Goal: Task Accomplishment & Management: Manage account settings

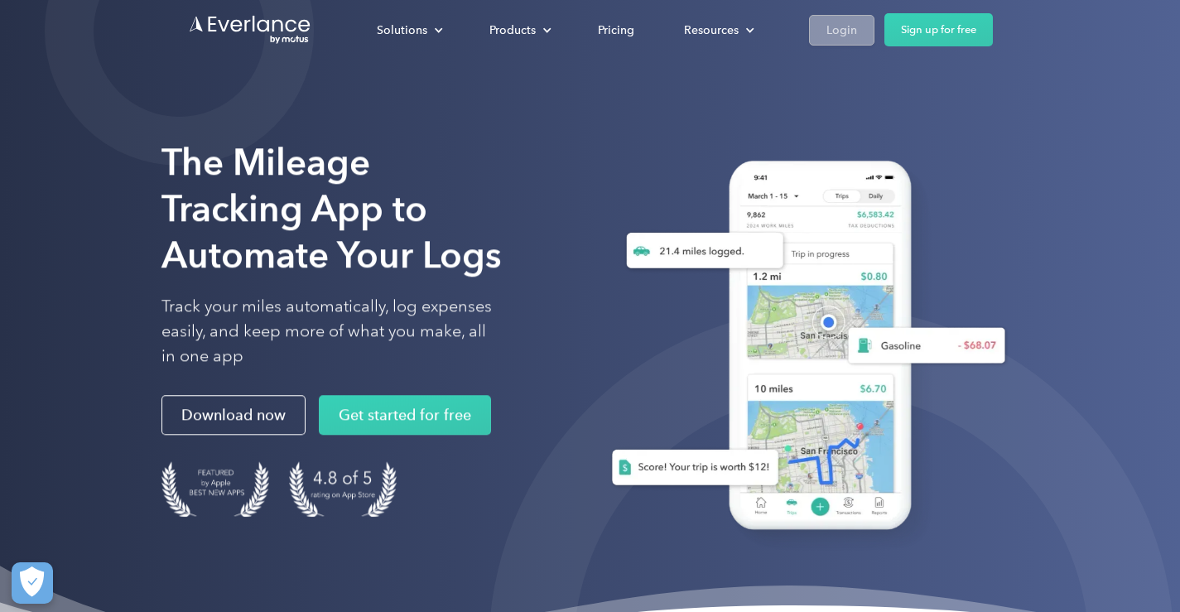
click at [863, 32] on link "Login" at bounding box center [841, 30] width 65 height 31
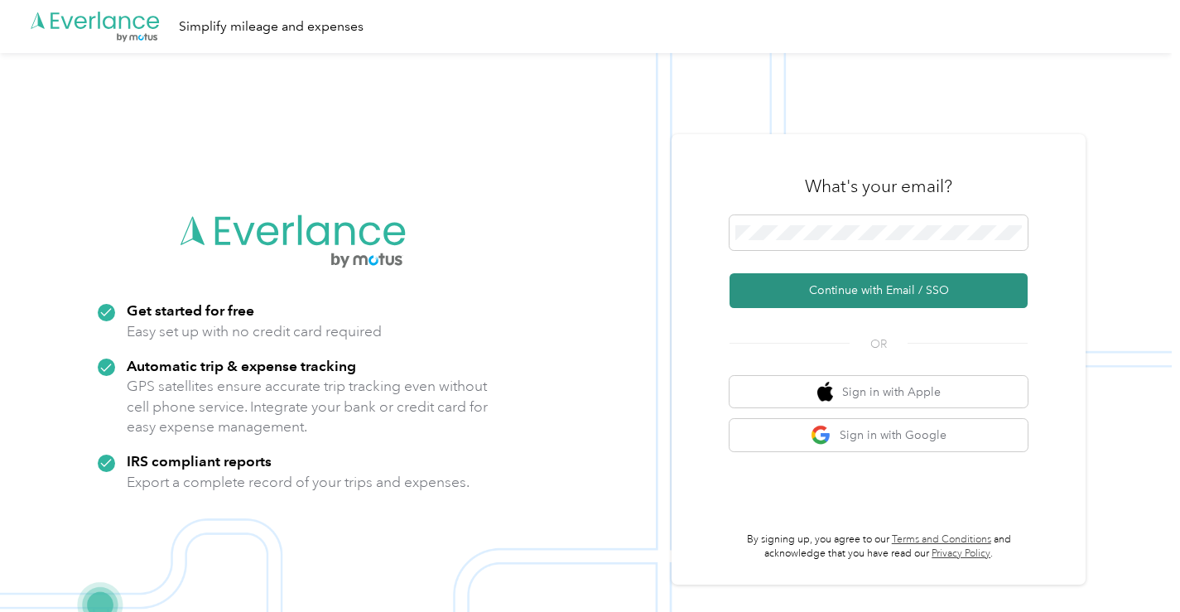
click at [861, 290] on button "Continue with Email / SSO" at bounding box center [878, 290] width 298 height 35
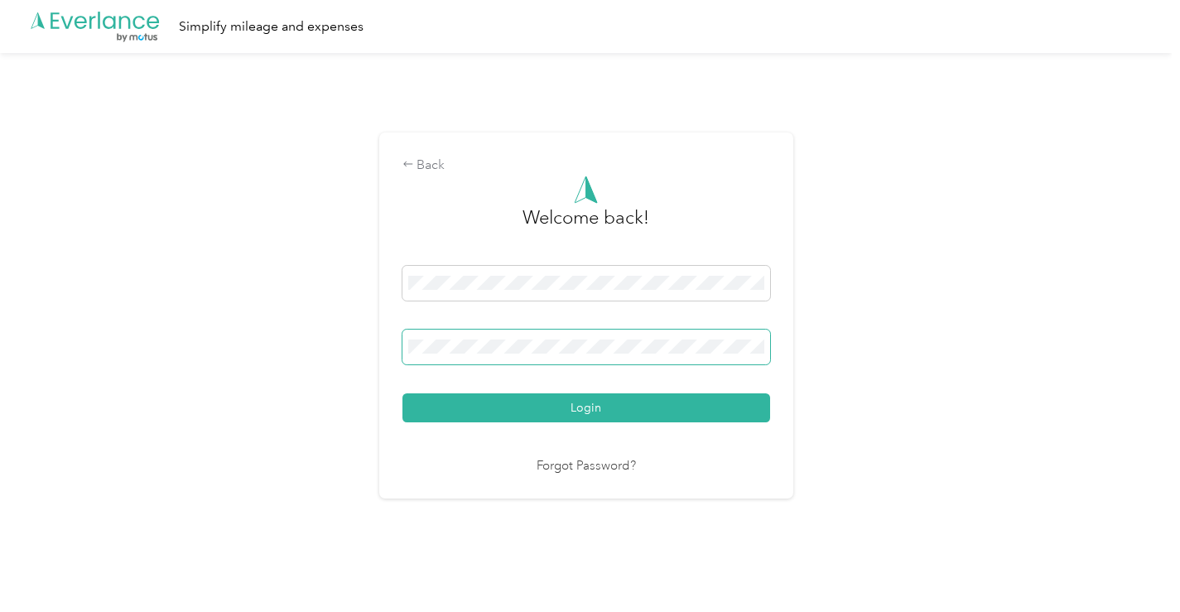
click at [402, 393] on button "Login" at bounding box center [586, 407] width 368 height 29
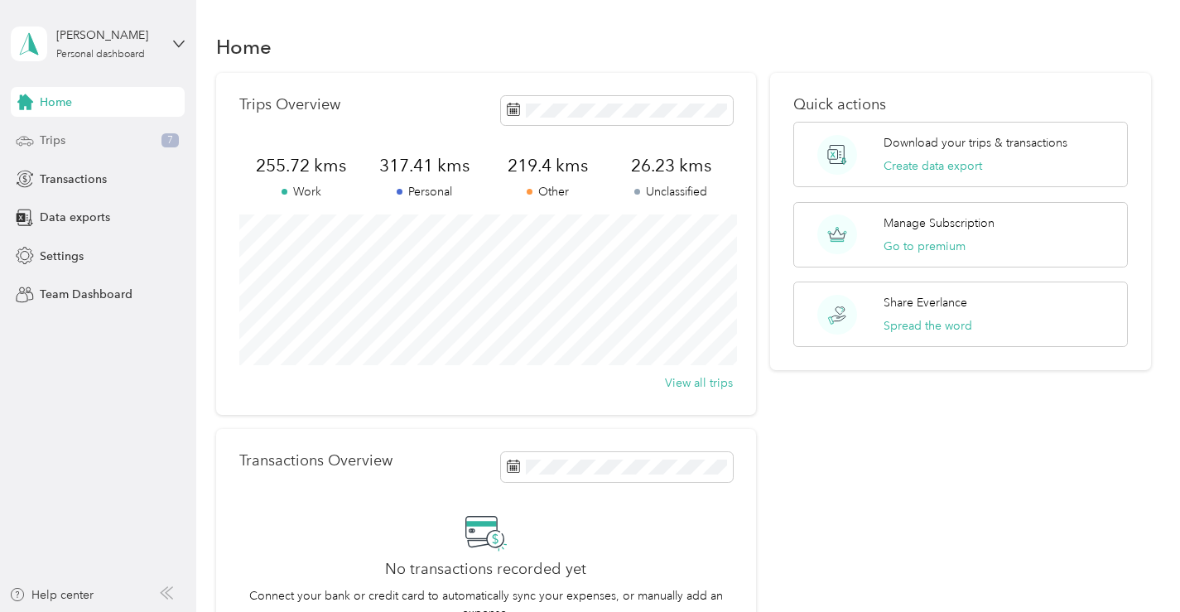
click at [55, 147] on span "Trips" at bounding box center [53, 140] width 26 height 17
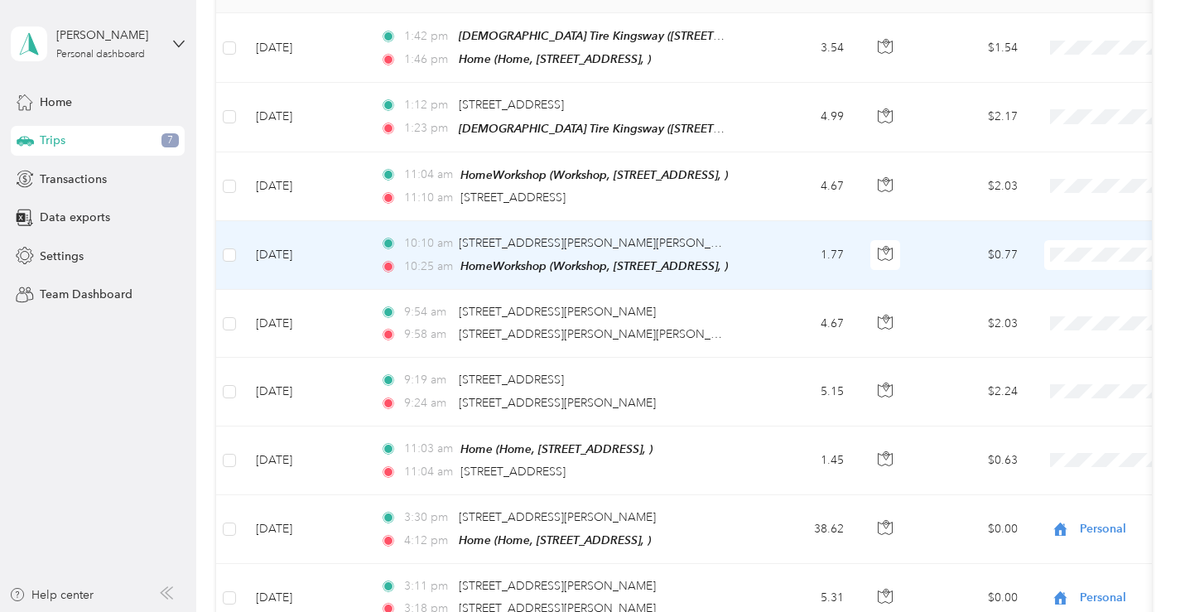
scroll to position [272, 0]
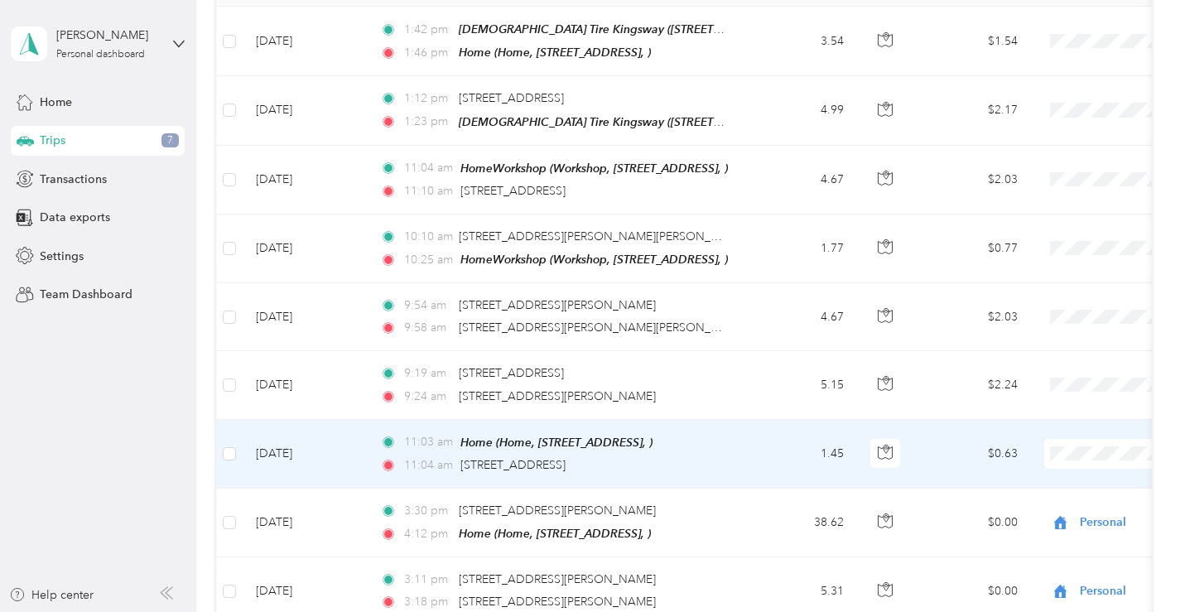
click at [1026, 216] on span "Work" at bounding box center [1092, 217] width 153 height 17
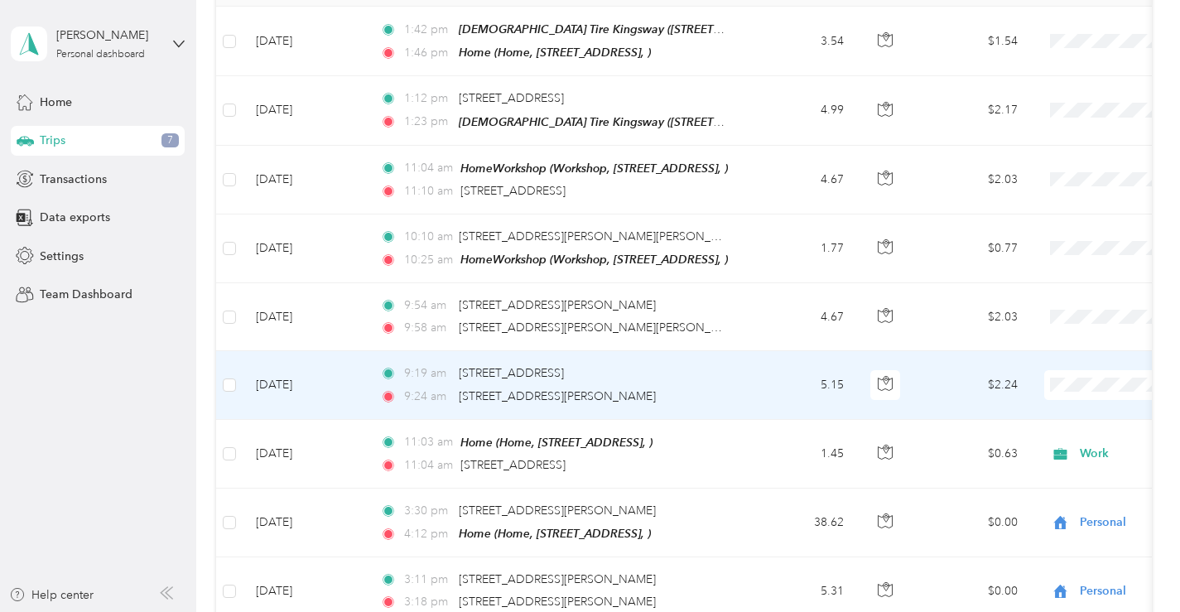
click at [1039, 184] on li "Personal" at bounding box center [1076, 176] width 205 height 29
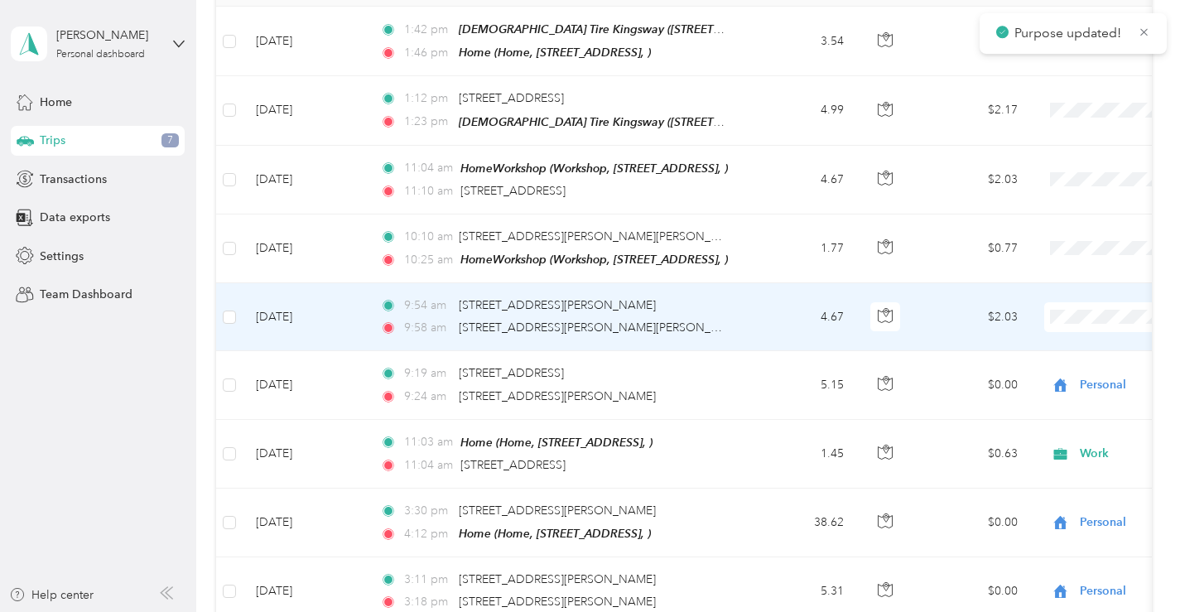
click at [1034, 377] on li "Personal" at bounding box center [1076, 367] width 205 height 29
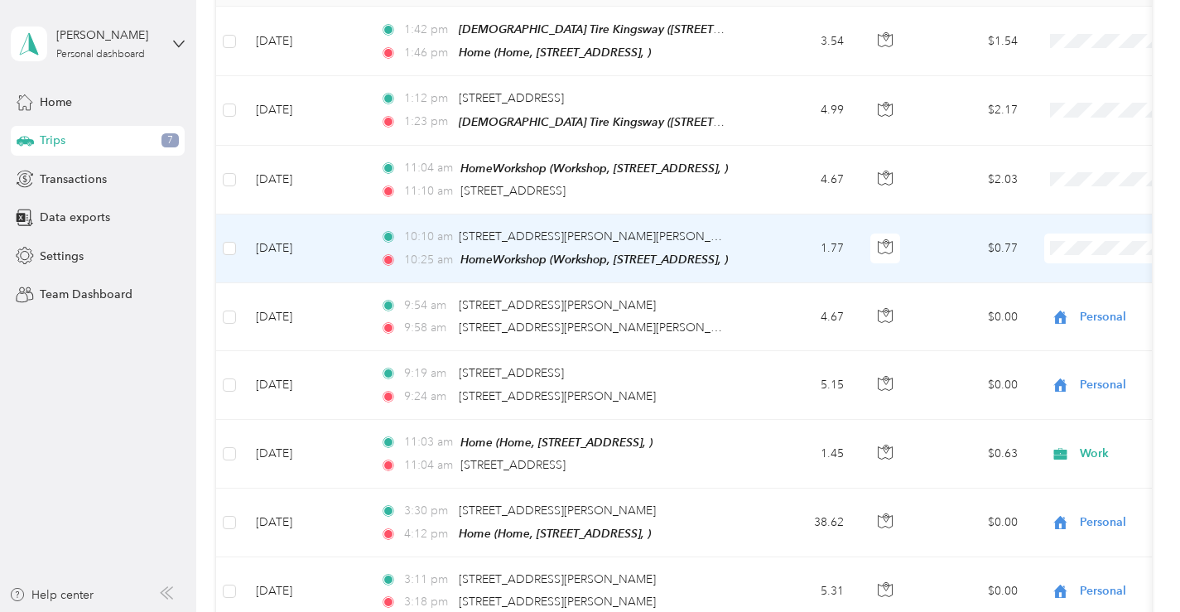
click at [1032, 276] on li "Work" at bounding box center [1076, 270] width 205 height 29
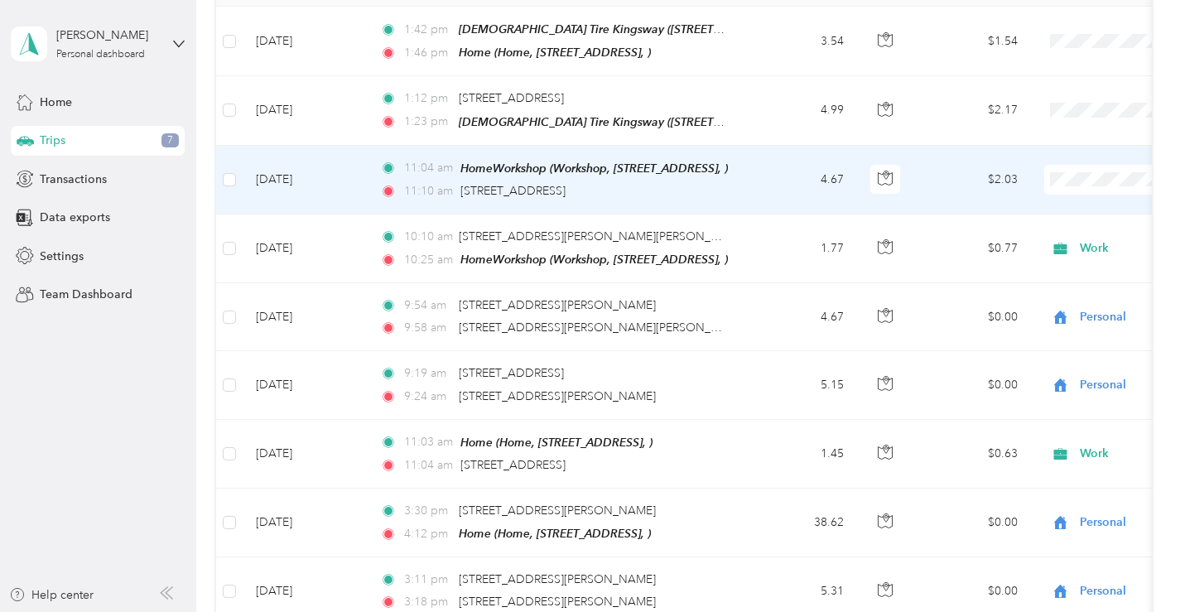
click at [1040, 235] on span "Personal" at bounding box center [1092, 230] width 153 height 17
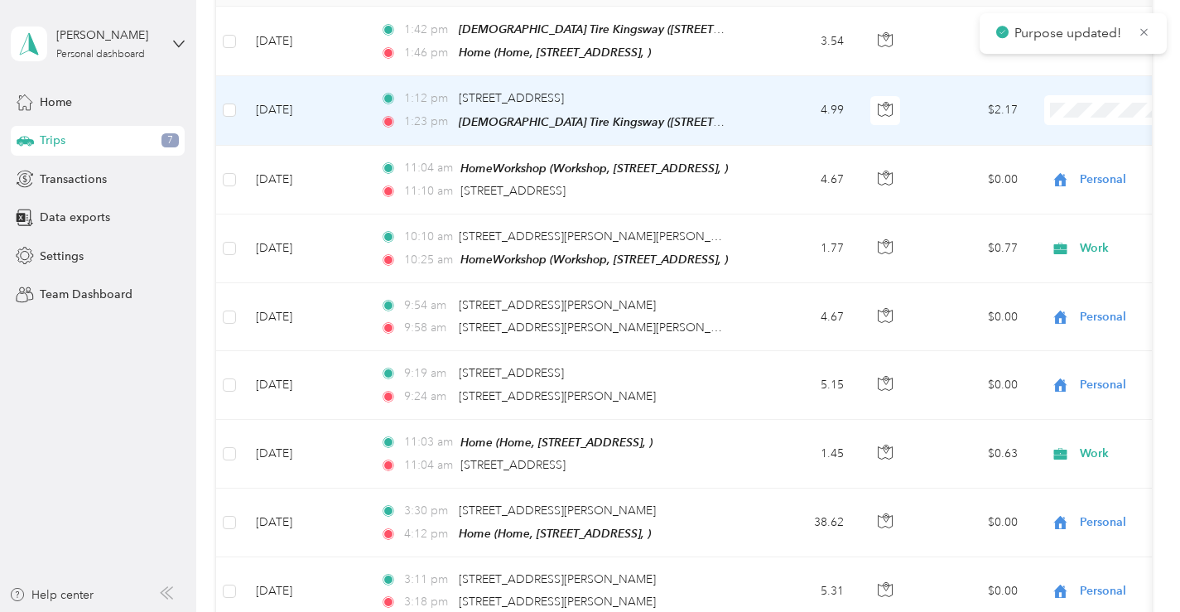
click at [1043, 166] on span "Personal" at bounding box center [1092, 169] width 153 height 17
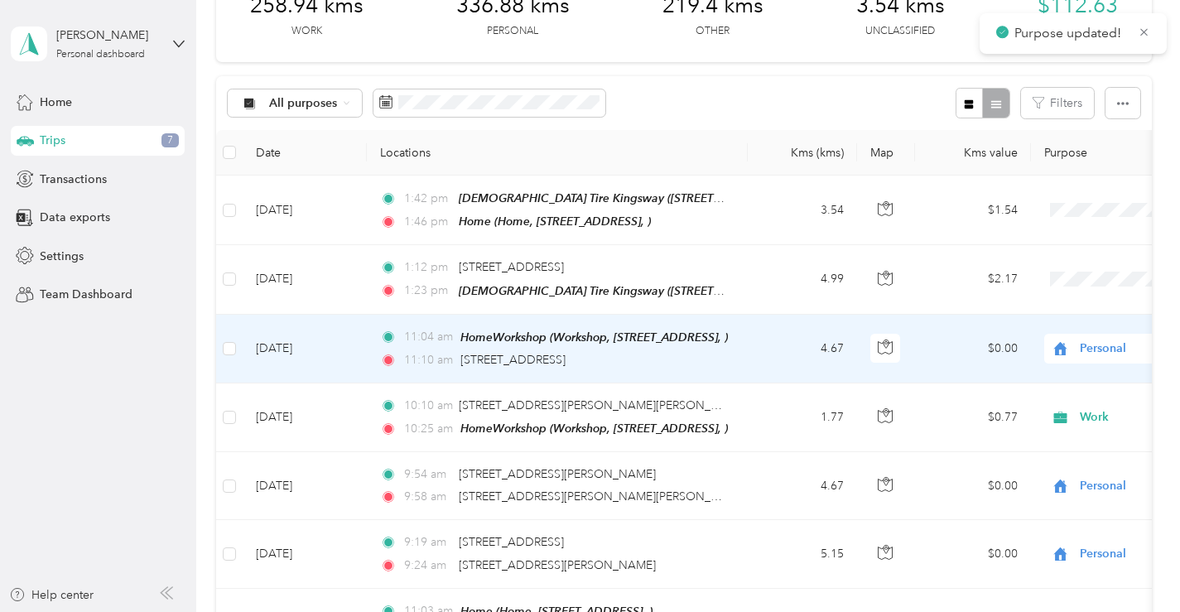
scroll to position [99, 0]
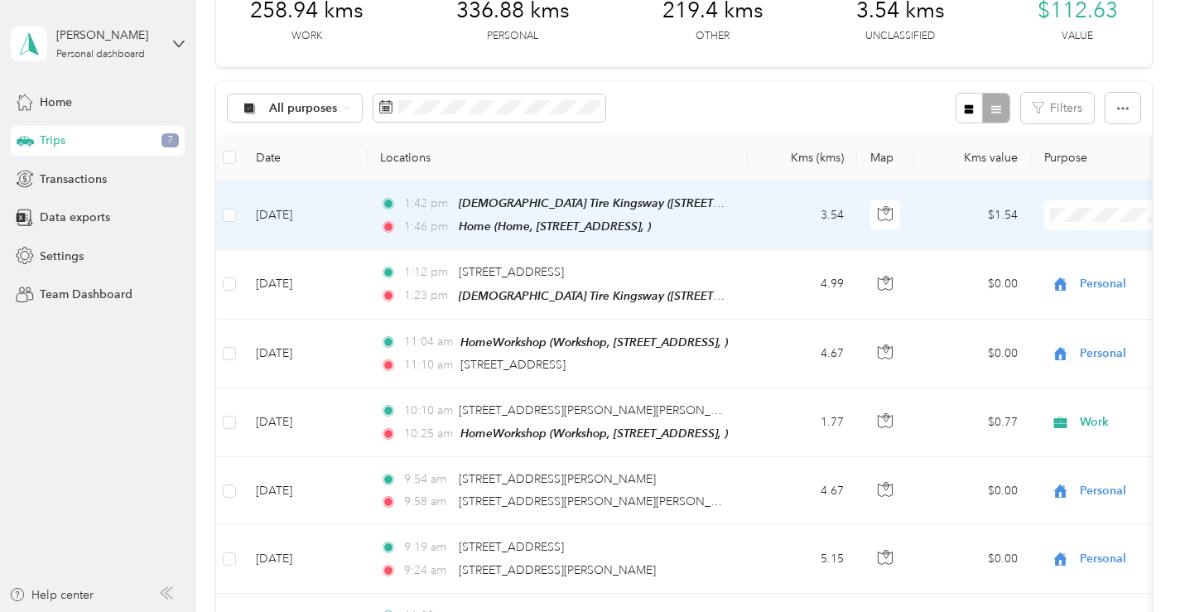
click at [1044, 275] on li "Personal" at bounding box center [1076, 274] width 205 height 29
